Goal: Transaction & Acquisition: Purchase product/service

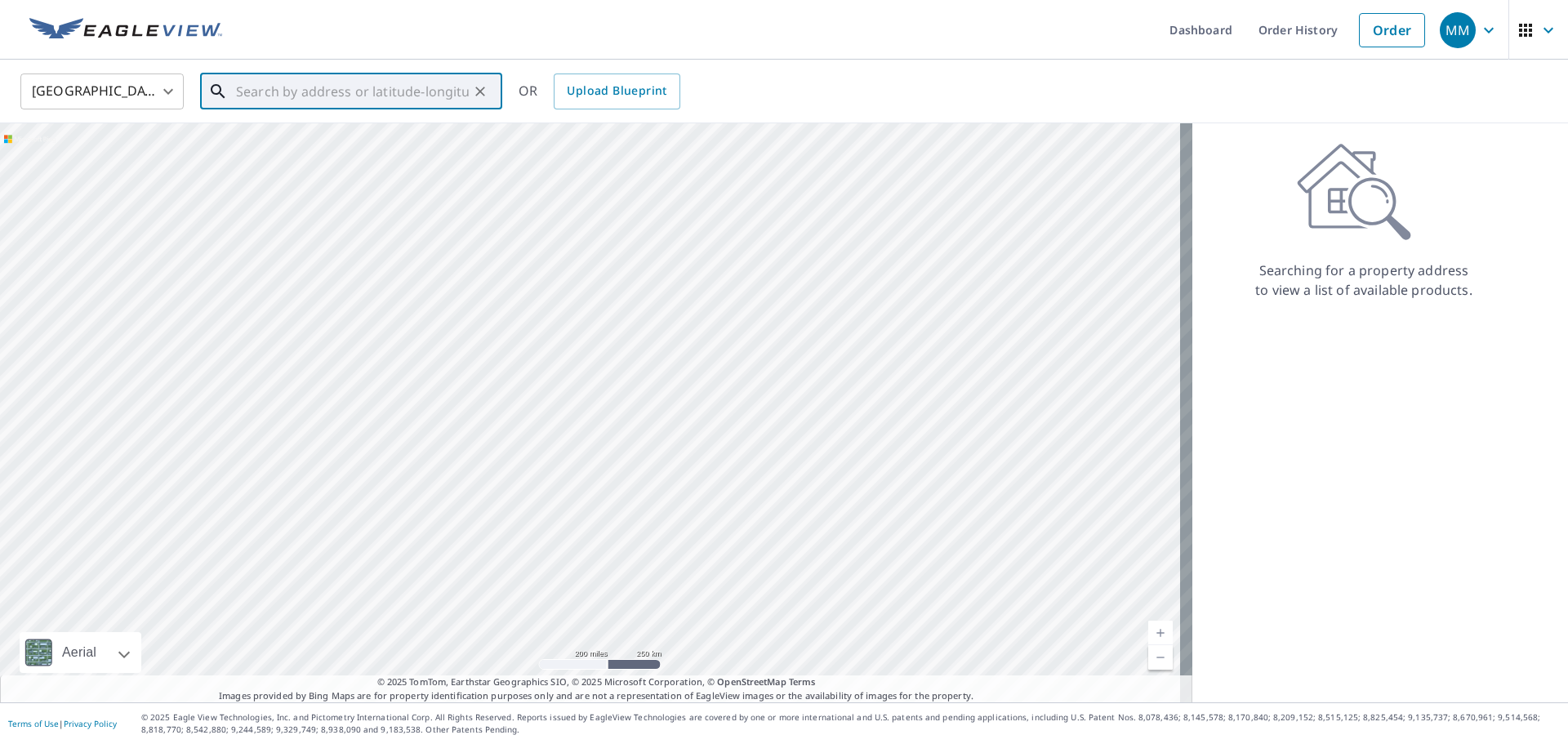
click at [343, 87] on input "text" at bounding box center [352, 91] width 233 height 45
paste input "1039 SE 19th Ter"
click at [284, 146] on span "1039 Se 19th Ter" at bounding box center [360, 139] width 256 height 19
type input "[STREET_ADDRESS]"
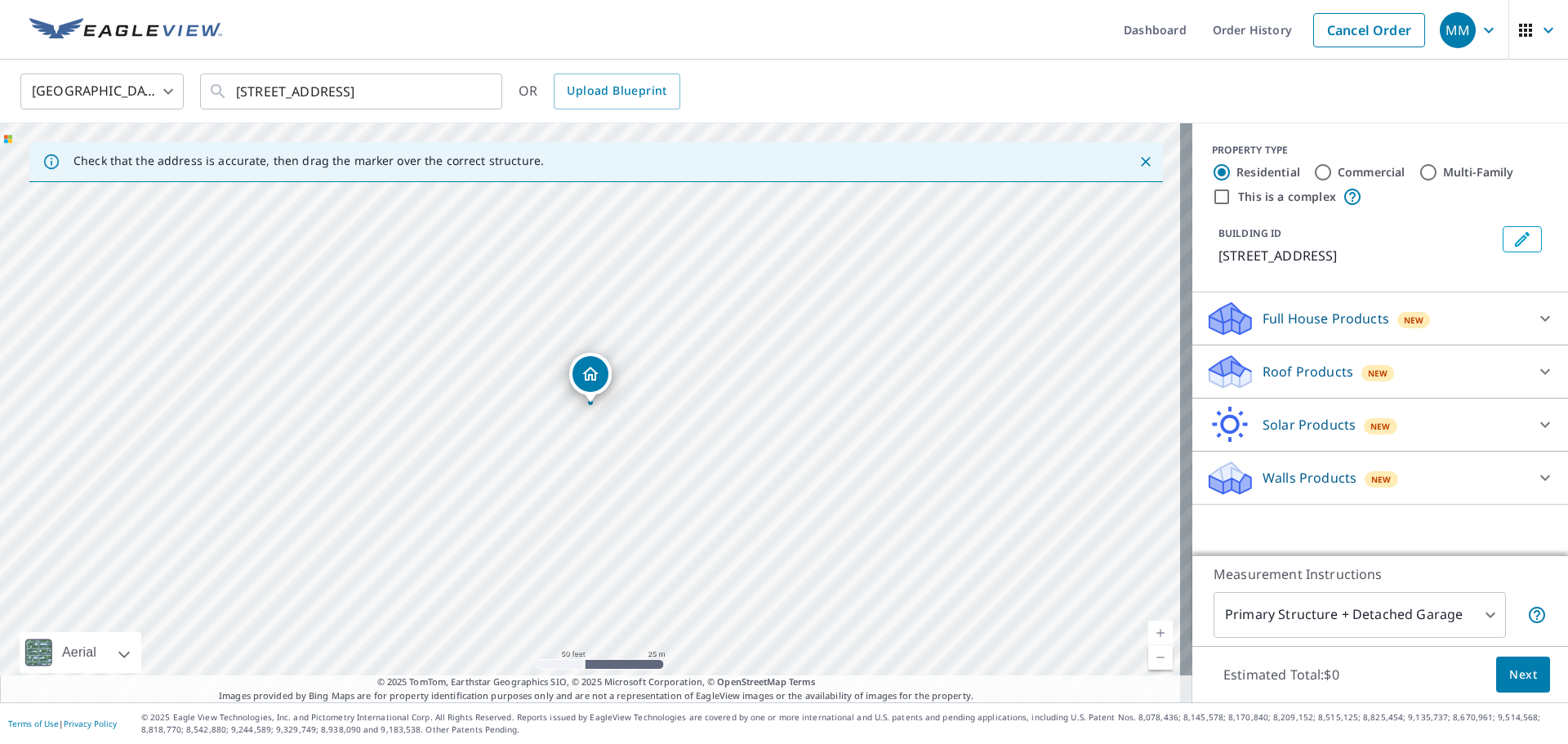
click at [1344, 379] on div "Roof Products New" at bounding box center [1366, 372] width 320 height 38
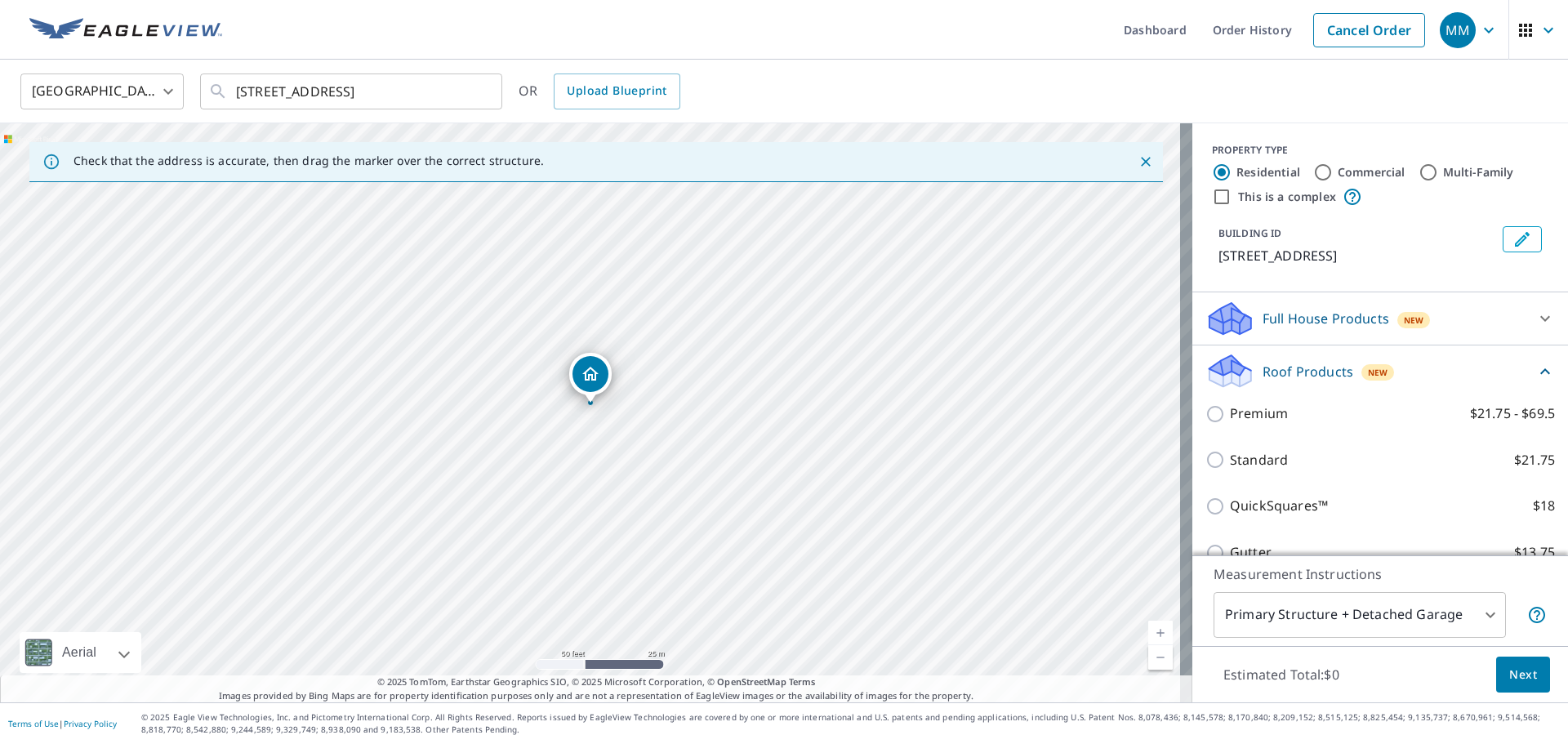
click at [1264, 425] on div "Premium $21.75 - $69.5" at bounding box center [1381, 413] width 350 height 46
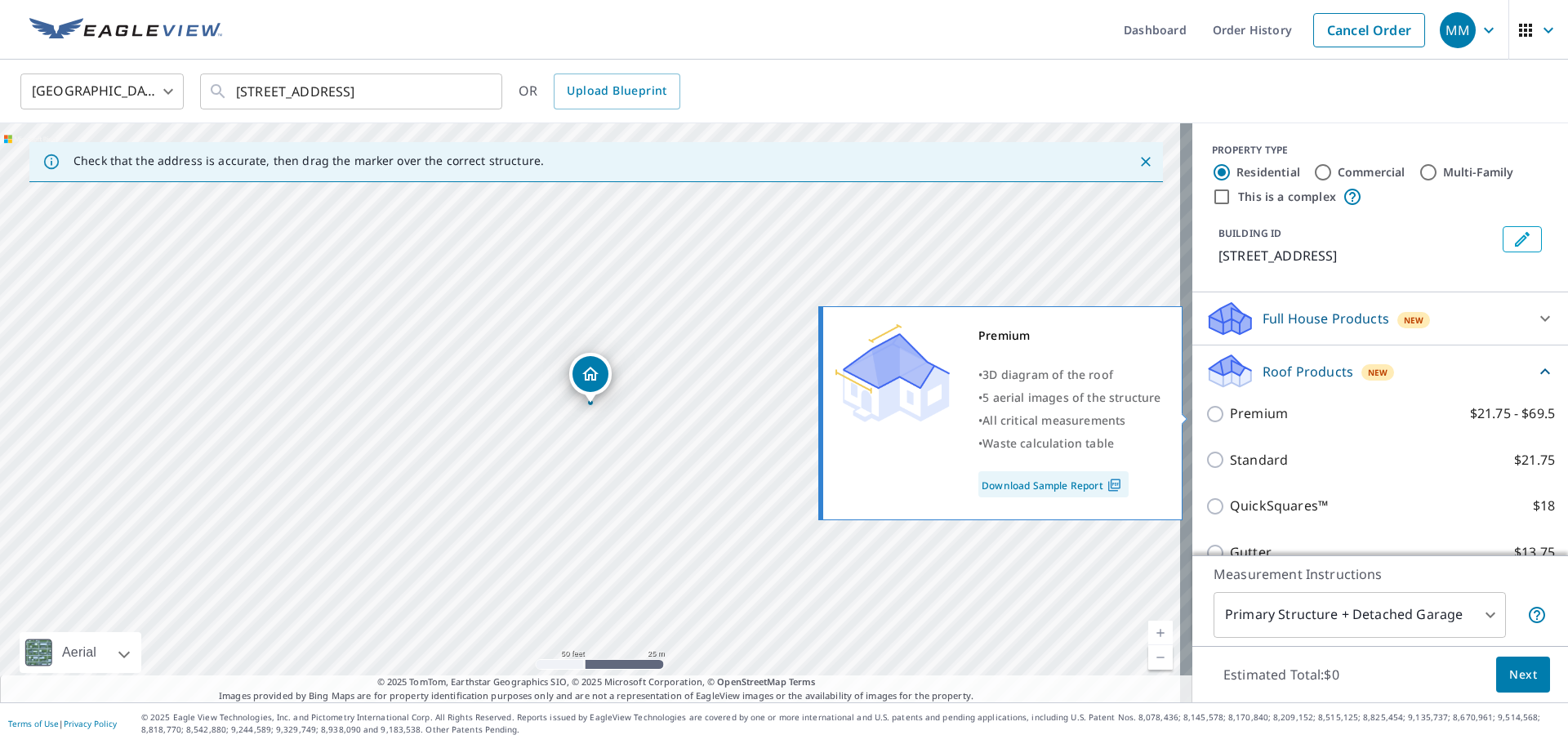
click at [1233, 406] on p "Premium" at bounding box center [1259, 413] width 58 height 20
click at [1230, 406] on input "Premium $21.75 - $69.5" at bounding box center [1218, 414] width 24 height 19
checkbox input "true"
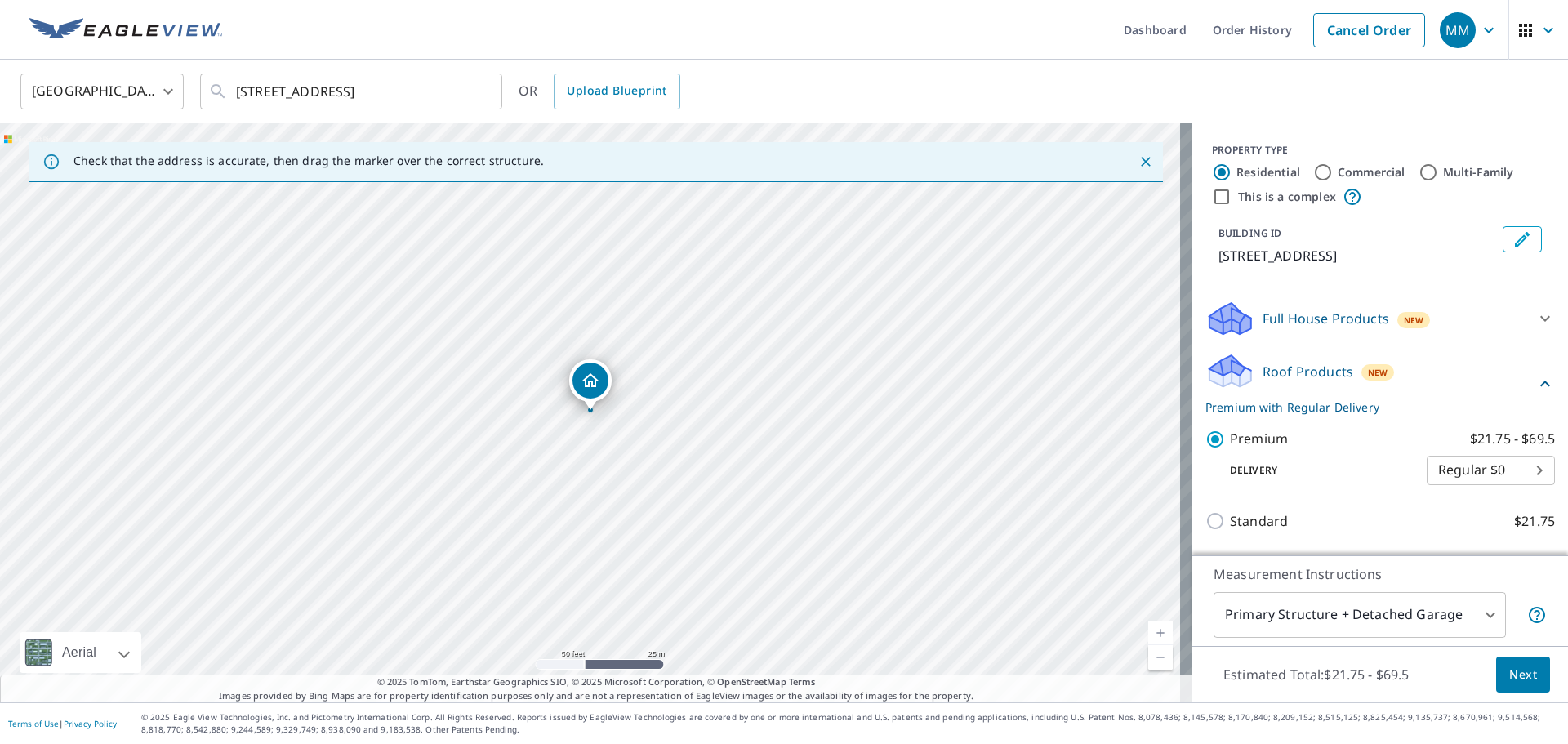
click at [1548, 673] on div "Estimated Total: $21.75 - $69.5 Next" at bounding box center [1381, 674] width 376 height 57
click at [1512, 663] on button "Next" at bounding box center [1523, 675] width 54 height 37
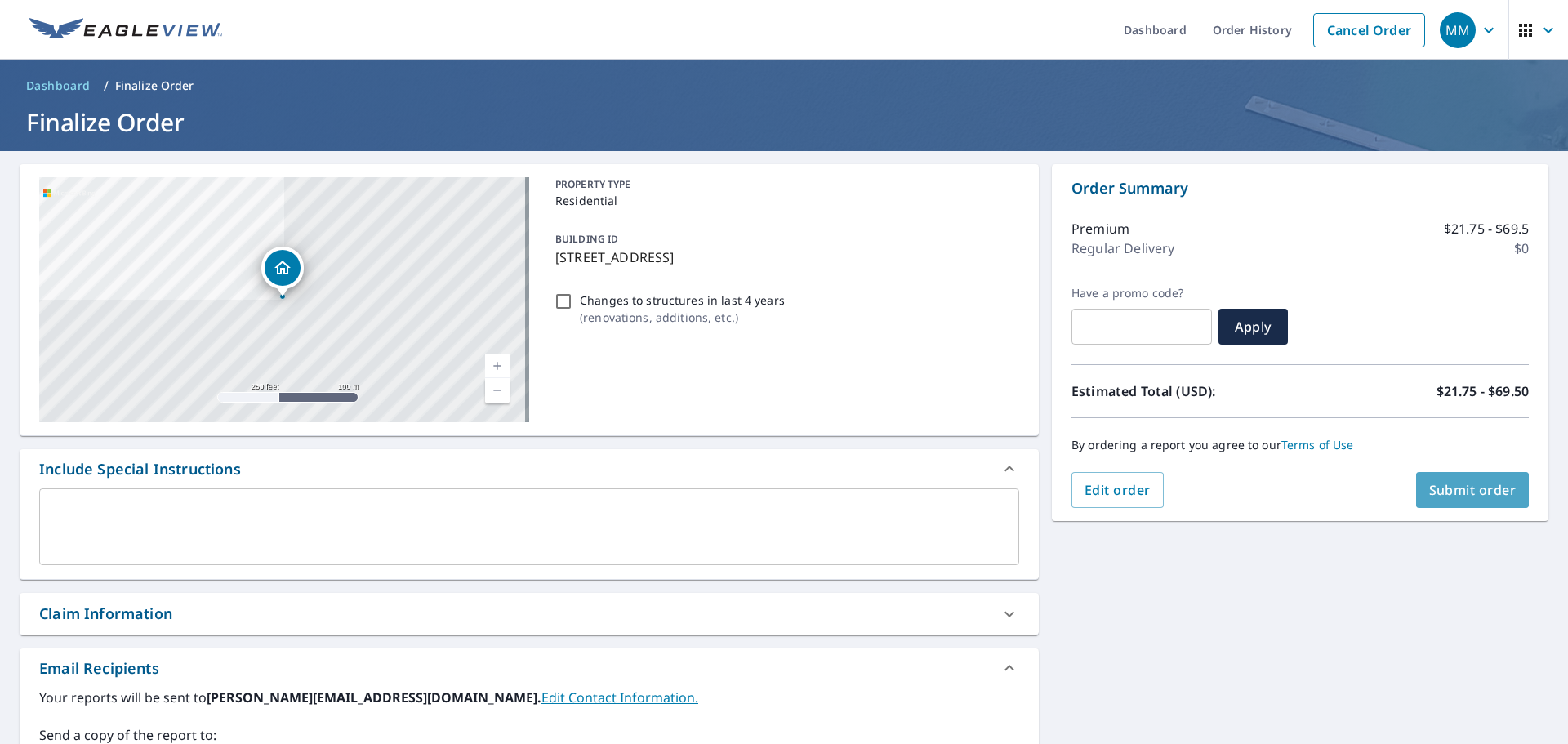
click at [1458, 505] on button "Submit order" at bounding box center [1473, 490] width 114 height 36
checkbox input "true"
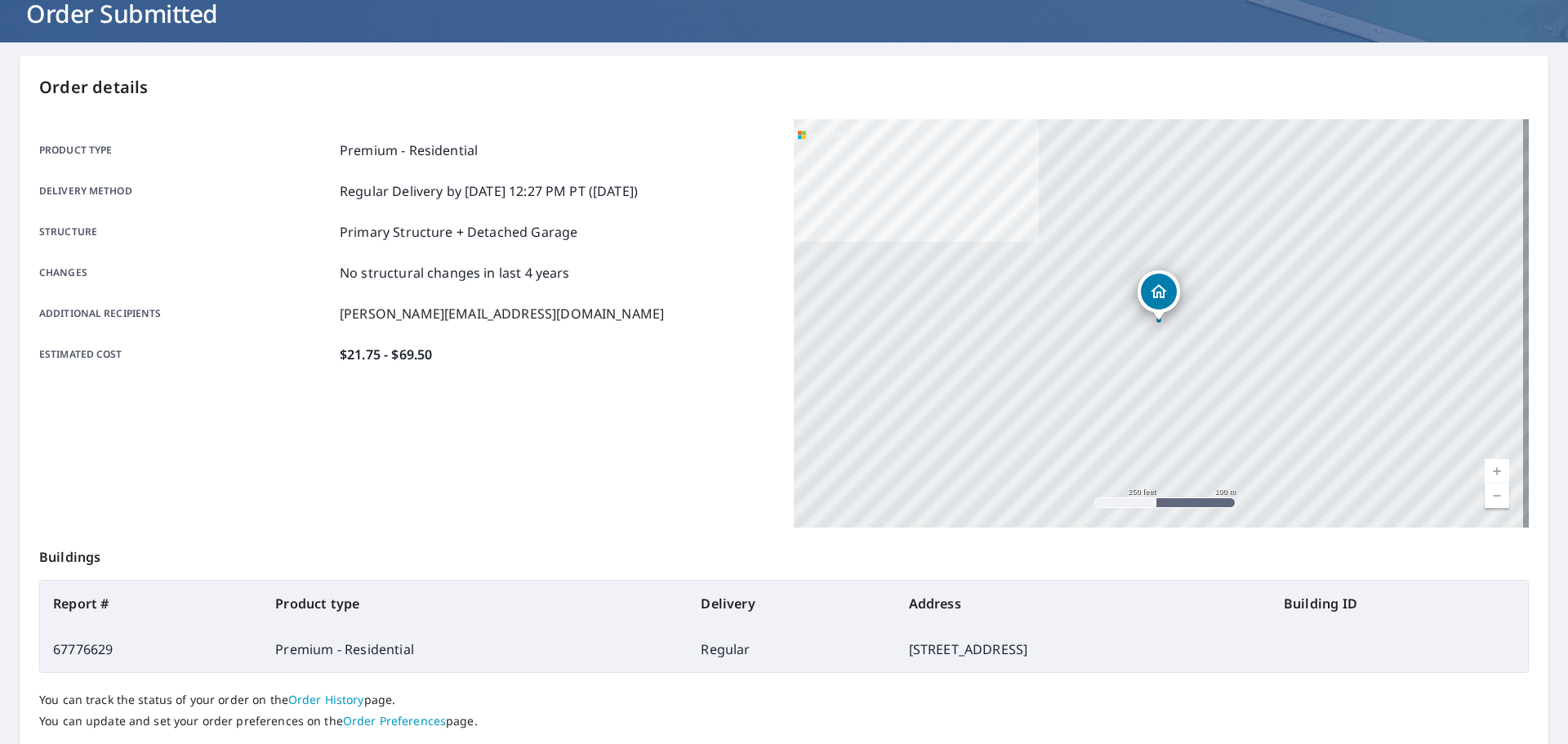
scroll to position [217, 0]
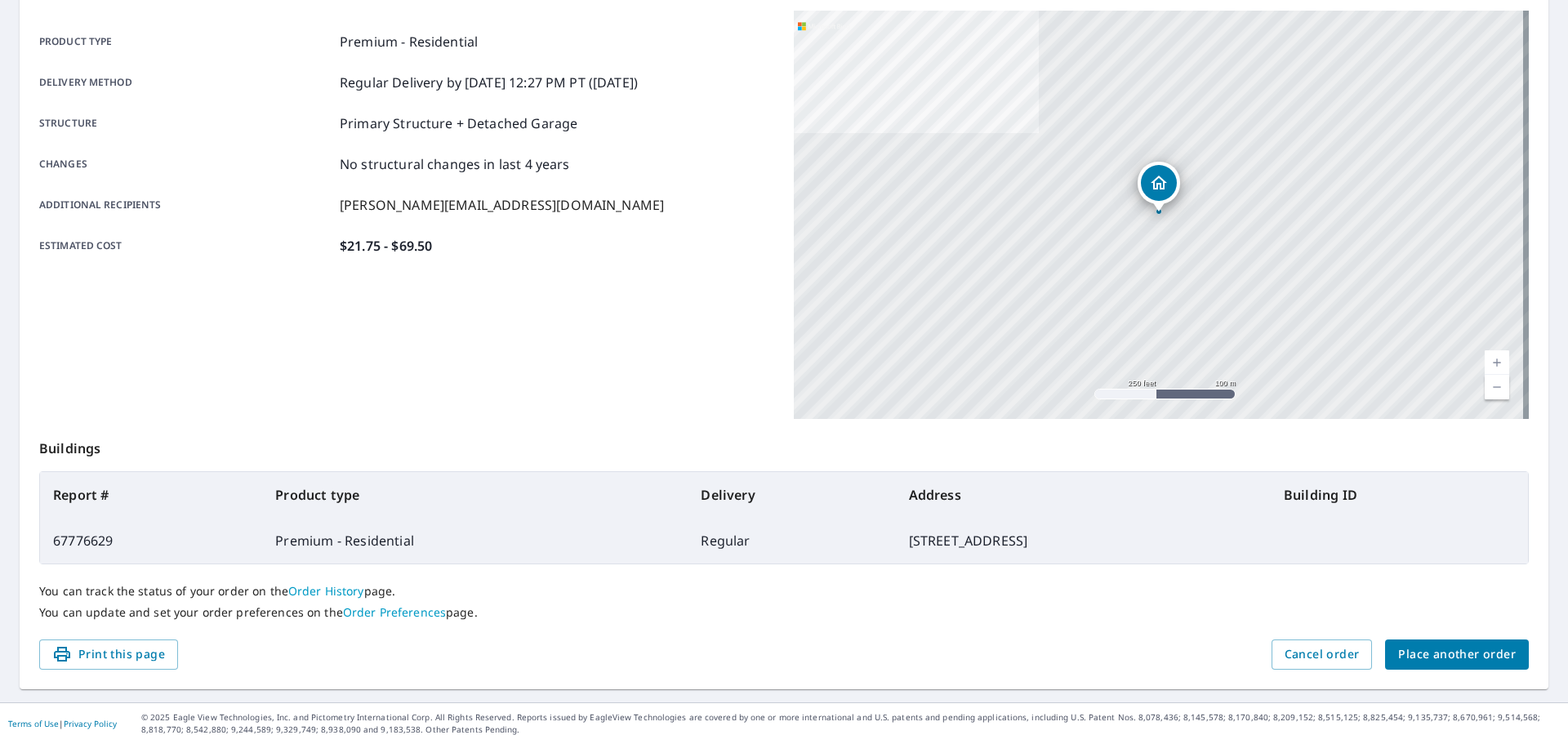
click at [1401, 645] on span "Place another order" at bounding box center [1457, 654] width 117 height 20
